Goal: Use online tool/utility: Use online tool/utility

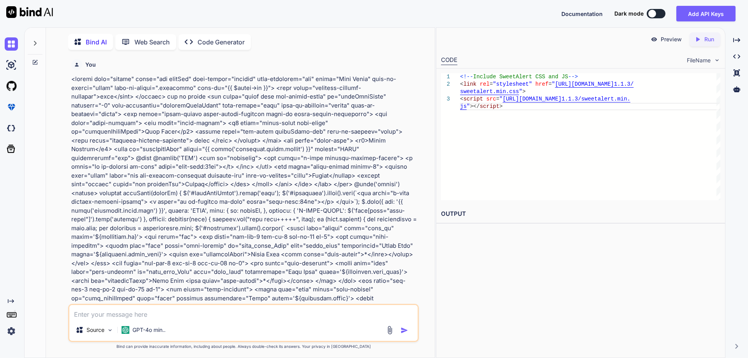
click at [152, 312] on textarea at bounding box center [243, 312] width 348 height 14
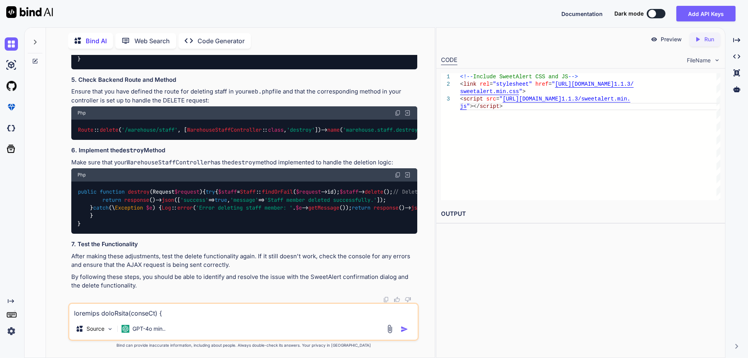
scroll to position [506, 0]
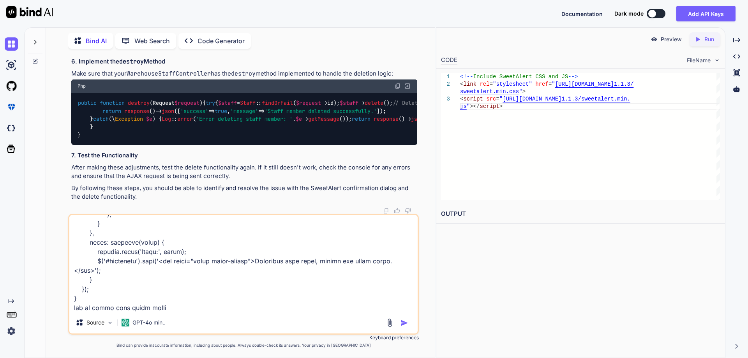
paste textarea "<td> <div class="form-check form-switch"> <input class="form-check-input staffS…"
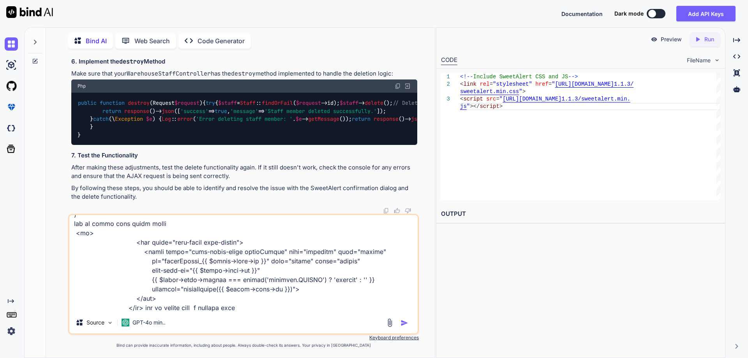
type textarea "function editStaff(staffId) { $('#editWareStaff').modal('show'); $('#staffdata'…"
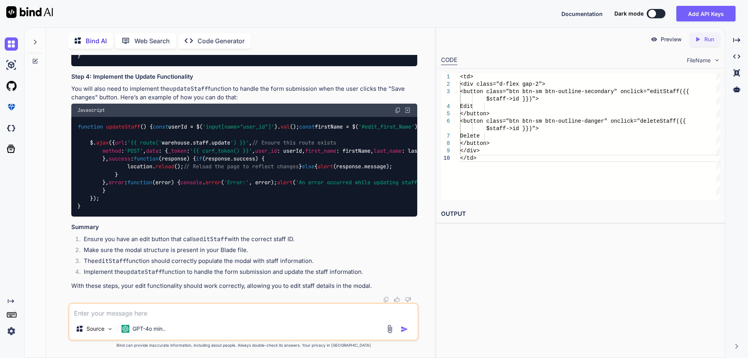
scroll to position [20206, 0]
click at [156, 312] on textarea at bounding box center [243, 311] width 348 height 14
paste textarea "<div class="modal fade add-clinic-modal" id="addWareStaff" tabindex="-1" aria-l…"
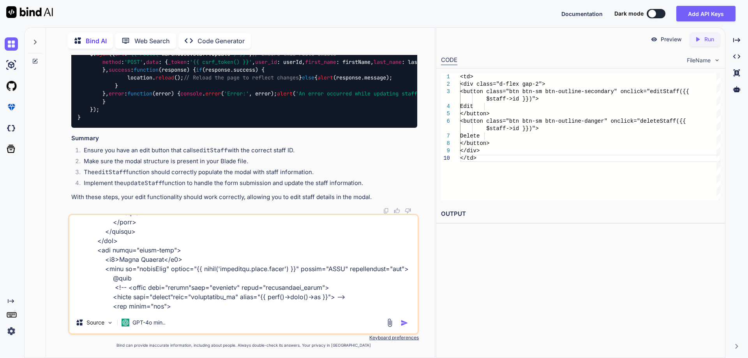
scroll to position [0, 0]
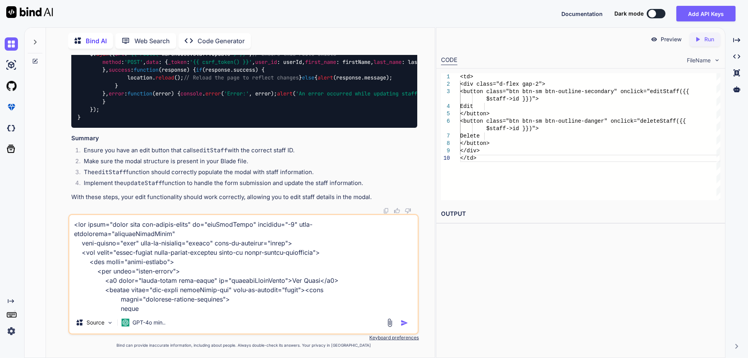
drag, startPoint x: 117, startPoint y: 285, endPoint x: 0, endPoint y: 173, distance: 162.4
click at [0, 173] on div "Created with Pixso. Bind AI Web Search Created with Pixso. Code Generator You B…" at bounding box center [374, 192] width 748 height 331
paste textarea "?php namespace App\Http\Controllers\Warehouse; use App\Models\Role; use App\Mod…"
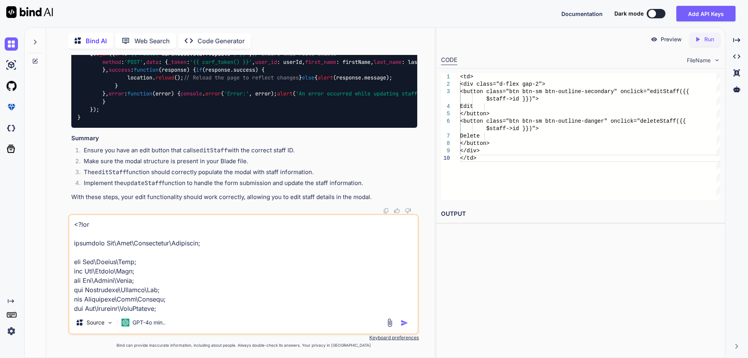
scroll to position [1947, 0]
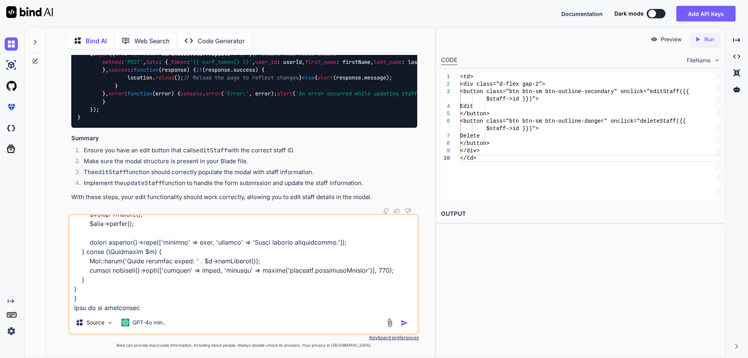
paste textarea "<div class="modal fade add-clinic-modal" id="addWareStaff" tabindex="-1" aria-l…"
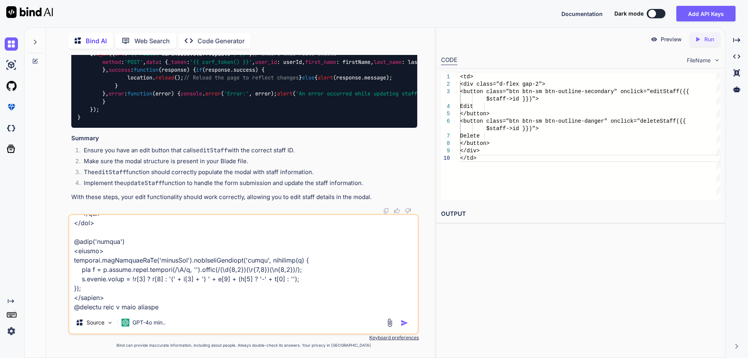
paste textarea "<div class="modal fade add-clinic-modal" id="addWareStaff" tabindex="-1" aria-l…"
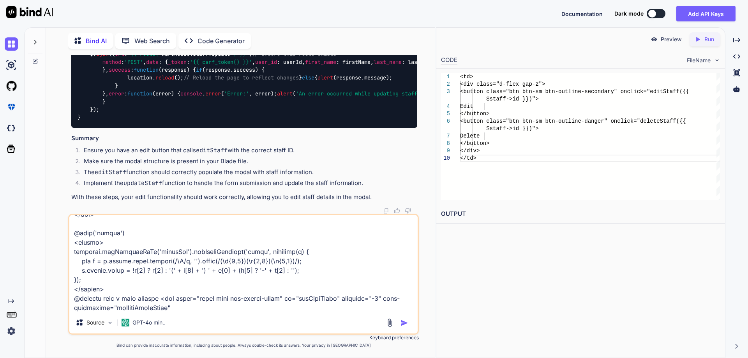
scroll to position [3509, 0]
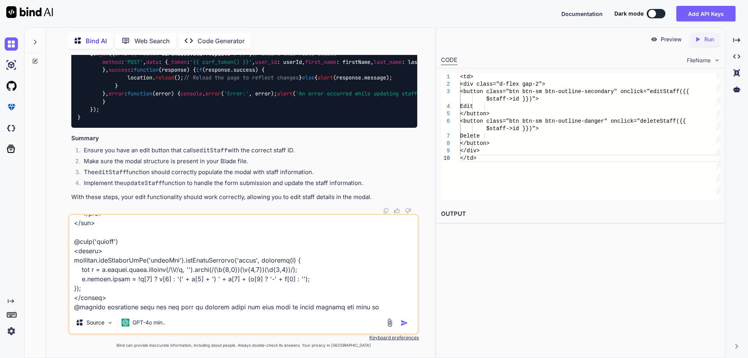
type textarea "<?php namespace App\Http\Controllers\Warehouse; use App\Models\Role; use App\Mo…"
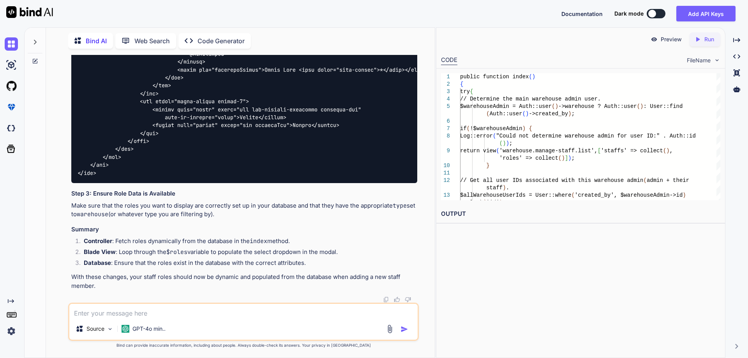
scroll to position [21472, 0]
drag, startPoint x: 78, startPoint y: 134, endPoint x: 88, endPoint y: 259, distance: 125.1
copy code "public function index ( ) { try { // Determine the main warehouse admin user. $…"
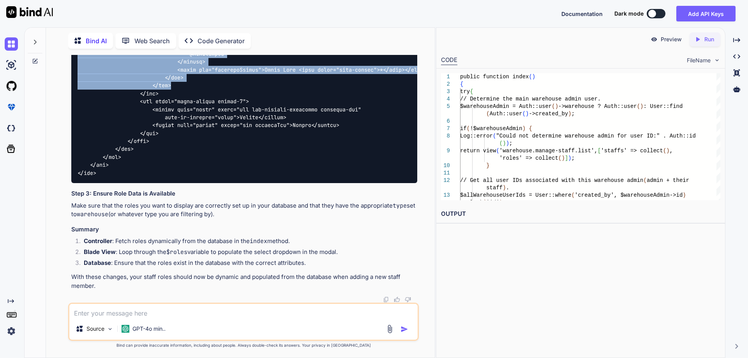
drag, startPoint x: 175, startPoint y: 195, endPoint x: 149, endPoint y: 113, distance: 86.3
copy code "<div class="col-xxl-6 col-xl-6 col-lg-12 mb-3"> <div class="form-floating roles…"
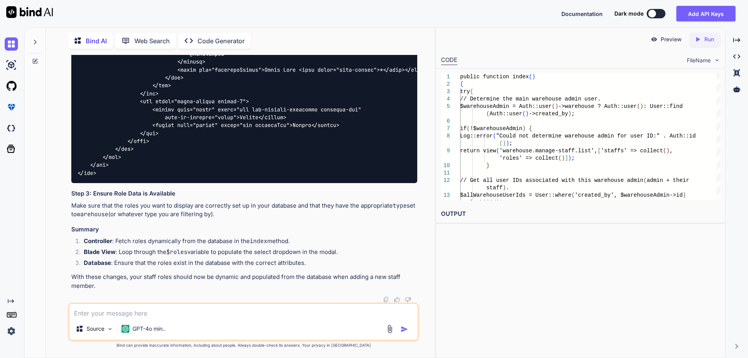
click at [99, 314] on textarea at bounding box center [243, 311] width 348 height 14
paste textarea "<?php namespace App\Http\Controllers\Warehouse; use App\Models\Role; use App\Mo…"
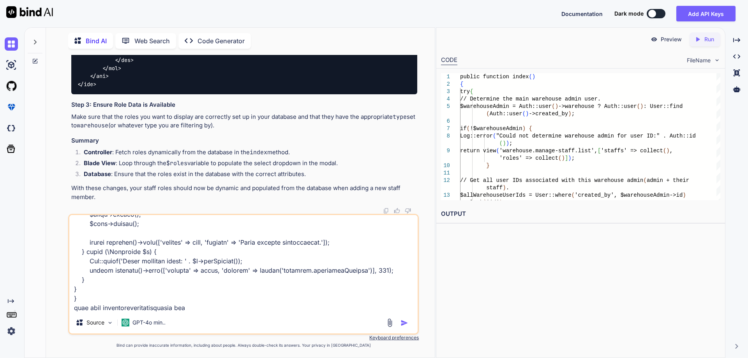
paste textarea "<div class="modal fade add-clinic-modal" id="addWareStaff" tabindex="-1" aria-l…"
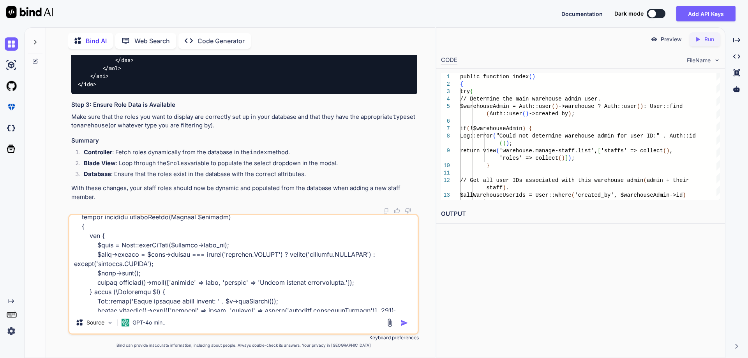
scroll to position [0, 0]
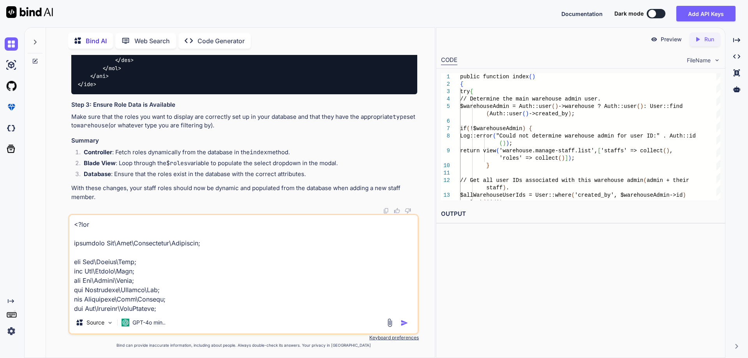
drag, startPoint x: 202, startPoint y: 309, endPoint x: 0, endPoint y: 141, distance: 262.1
click at [0, 141] on div "Created with Pixso. Bind AI Web Search Created with Pixso. Code Generator You B…" at bounding box center [374, 192] width 748 height 331
paste textarea "$(document).on('click', '.editBtn', function() { const staffId = $(this).data('…"
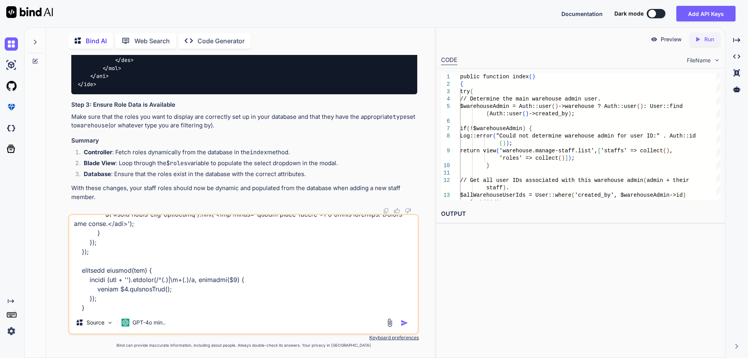
scroll to position [638, 0]
paste textarea "$(document).on('click', '.editBtn', function() { const staffId = $(this).data('…"
type textarea "$(document).on('click', '.editBtn', function() { const staffId = $(this).data('…"
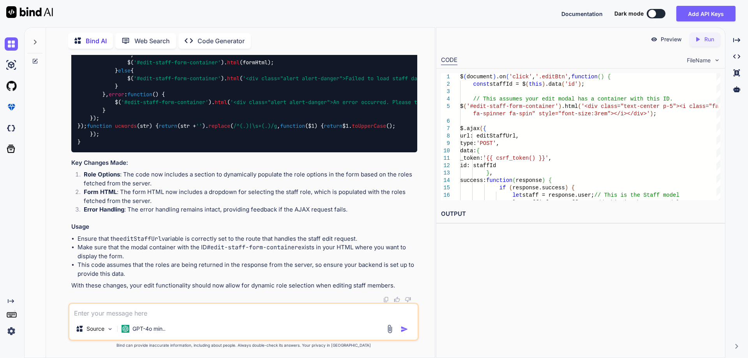
scroll to position [23223, 0]
drag, startPoint x: 152, startPoint y: 124, endPoint x: 177, endPoint y: 187, distance: 68.2
copy span "<div class="col-xxl-6 col-xl-6 col-lg-12 mb-3"> <div class="form-floating"> <se…"
click at [137, 309] on textarea at bounding box center [243, 311] width 348 height 14
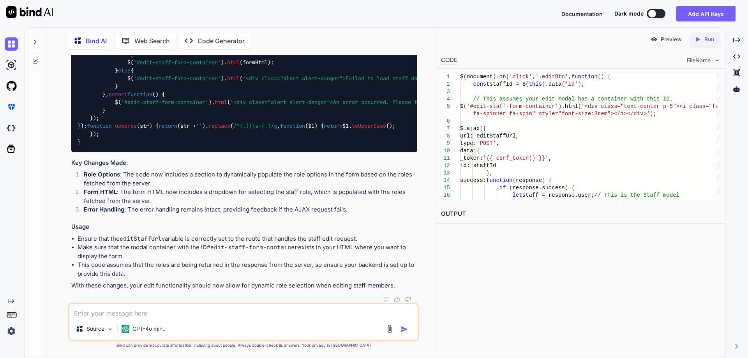
paste textarea "<div class="col-xxl-6 col-xl-6 col-lg-12 mb-3"> <div class="form-floating"> <se…"
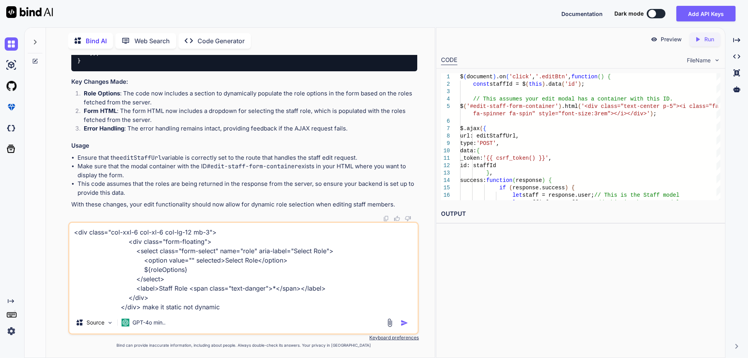
type textarea "<div class="col-xxl-6 col-xl-6 col-lg-12 mb-3"> <div class="form-floating"> <se…"
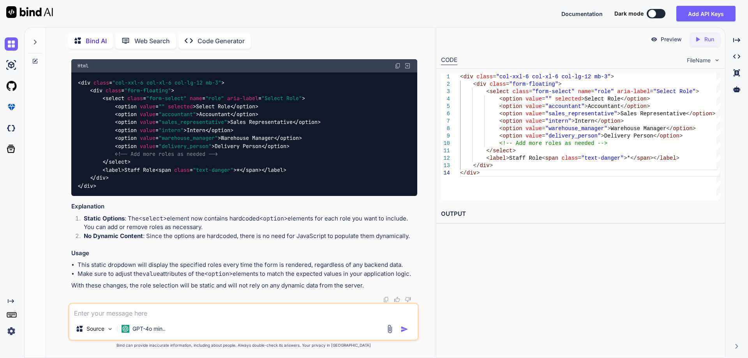
scroll to position [23294, 0]
drag, startPoint x: 77, startPoint y: 184, endPoint x: 113, endPoint y: 262, distance: 85.8
copy code "$( document ). on ( 'click' , '.editBtn' , function ( ) { const staffId = $( th…"
click at [155, 312] on textarea at bounding box center [243, 311] width 348 height 14
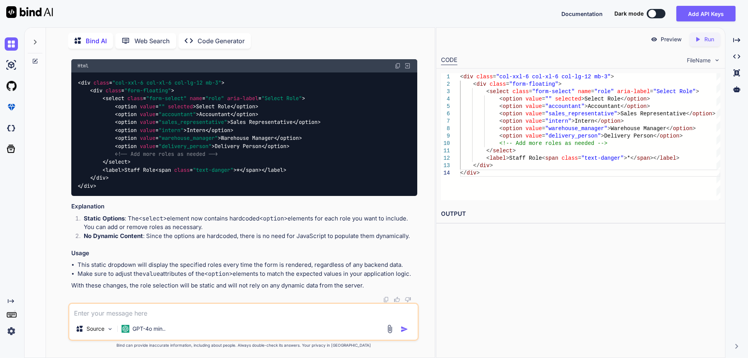
paste textarea "$(document).on('click', '.editBtn', function() { const staffId = $(this).data('…"
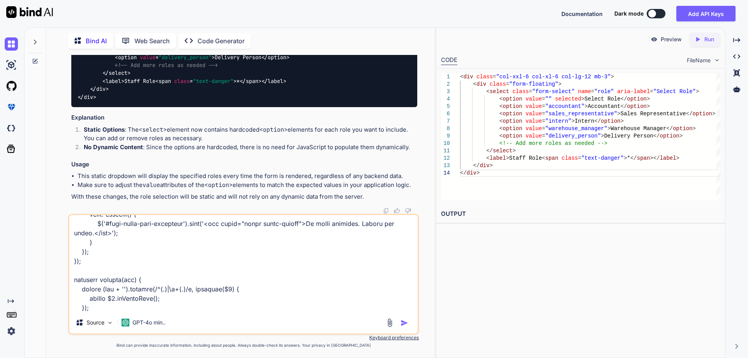
scroll to position [23216, 0]
drag, startPoint x: 151, startPoint y: 130, endPoint x: 178, endPoint y: 191, distance: 67.0
copy span "<div class="col-xxl-6 col-xl-6 col-lg-12 mb-3"> <div class="form-floating"> <se…"
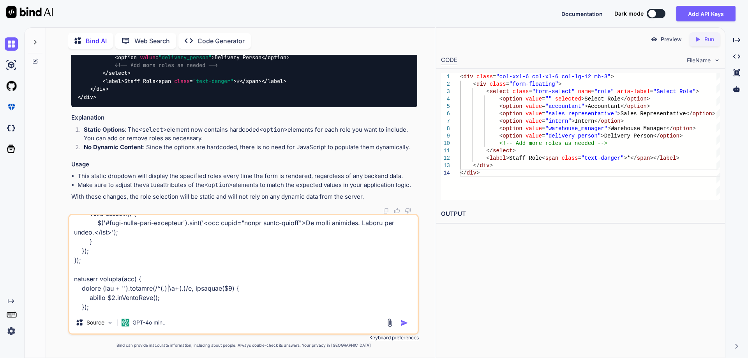
click at [140, 303] on textarea at bounding box center [243, 263] width 348 height 97
paste textarea "<div class="col-xxl-6 col-xl-6 col-lg-12 mb-3"> <div class="form-floating"> <se…"
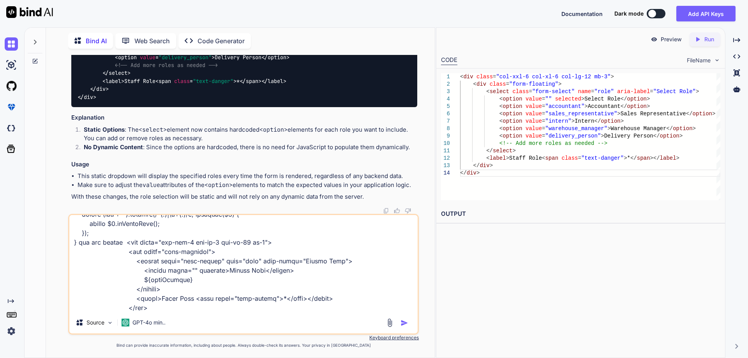
type textarea "$(document).on('click', '.editBtn', function() { const staffId = $(this).data('…"
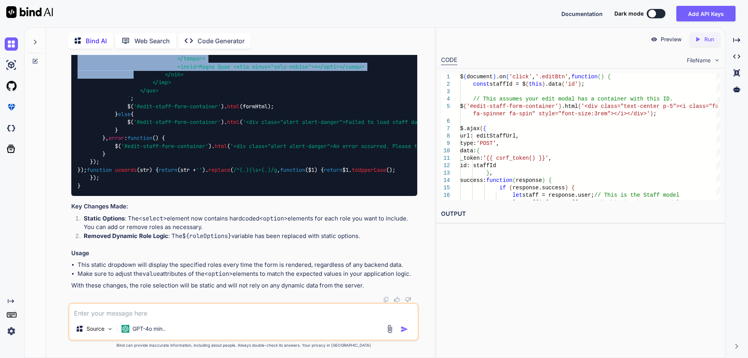
scroll to position [24732, 0]
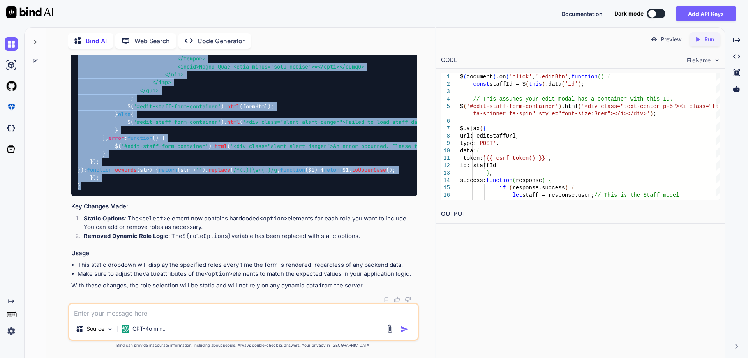
drag, startPoint x: 76, startPoint y: 78, endPoint x: 140, endPoint y: 250, distance: 184.1
copy code "$( document ). on ( 'click' , '.editBtn' , function ( ) { const staffId = $( th…"
